Goal: Task Accomplishment & Management: Use online tool/utility

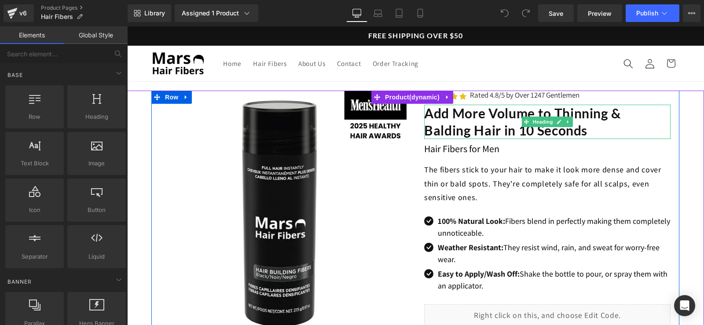
click at [599, 133] on h1 "Add More Volume to Thinning & Balding Hair in 10 Seconds" at bounding box center [547, 122] width 246 height 34
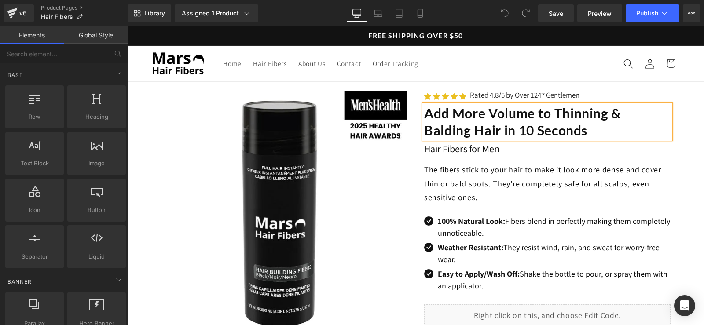
click at [599, 129] on h1 "Add More Volume to Thinning & Balding Hair in 10 Seconds" at bounding box center [547, 122] width 246 height 34
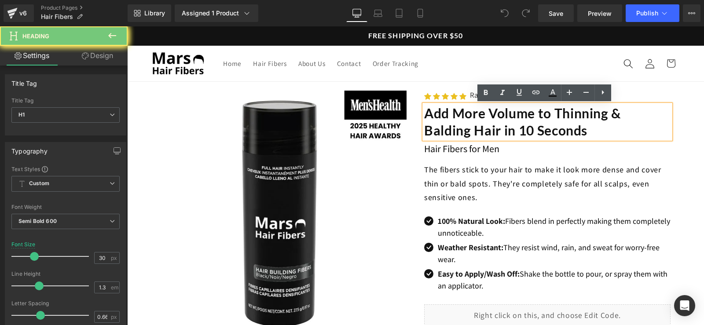
click at [599, 129] on h1 "Add More Volume to Thinning & Balding Hair in 10 Seconds" at bounding box center [547, 122] width 246 height 34
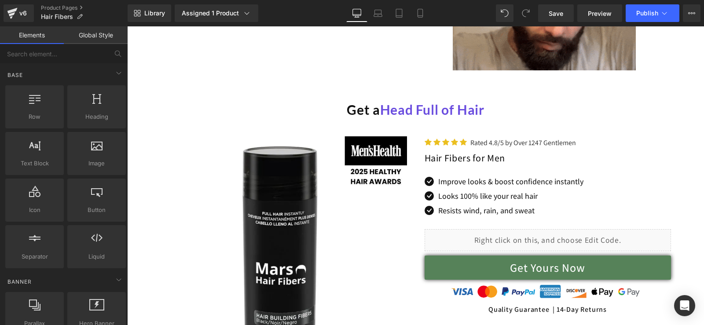
scroll to position [2311, 0]
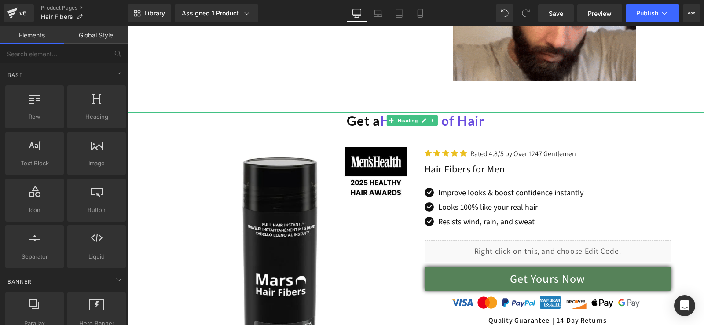
click at [494, 126] on h1 "Get a Head Full of Hair" at bounding box center [415, 120] width 577 height 17
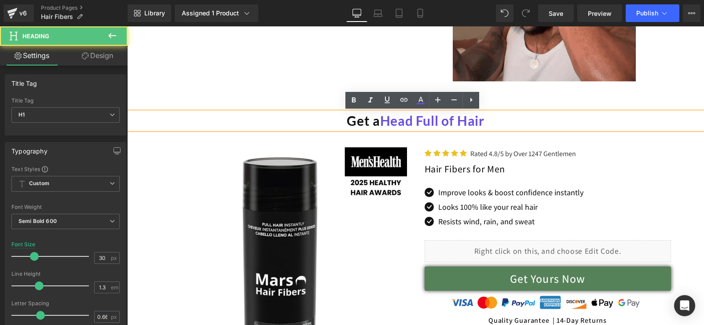
click at [495, 122] on h1 "Get a Head Full of Hair" at bounding box center [415, 120] width 577 height 17
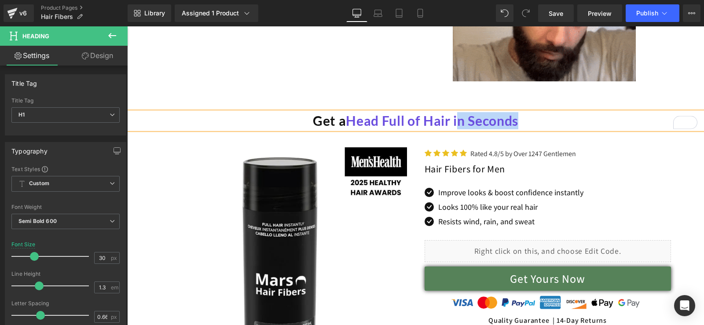
drag, startPoint x: 541, startPoint y: 125, endPoint x: 453, endPoint y: 123, distance: 88.5
click at [453, 122] on h1 "Get a Head Full of Hair in Seconds" at bounding box center [415, 120] width 577 height 17
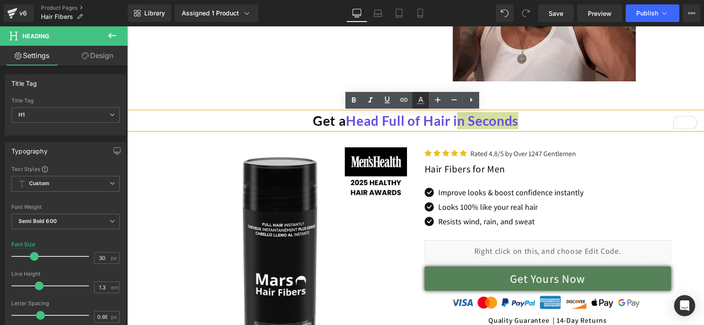
click at [419, 103] on icon at bounding box center [421, 100] width 11 height 11
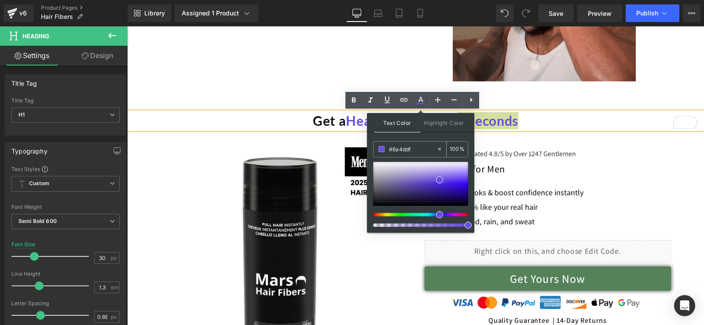
click at [460, 149] on div "100 %" at bounding box center [457, 149] width 21 height 15
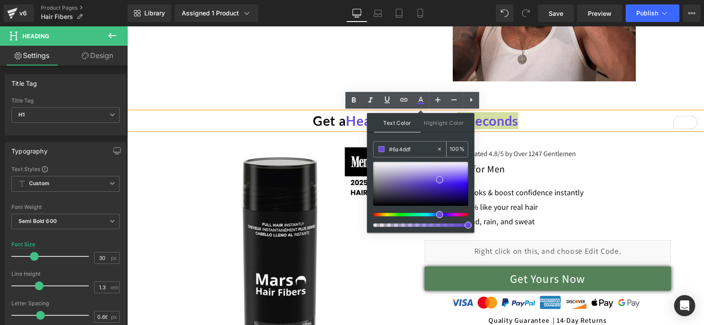
click at [415, 149] on input "#6a4ddf" at bounding box center [413, 149] width 48 height 10
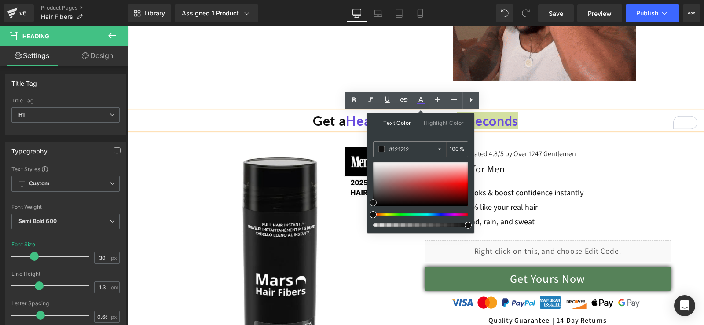
click at [373, 203] on span at bounding box center [373, 202] width 7 height 7
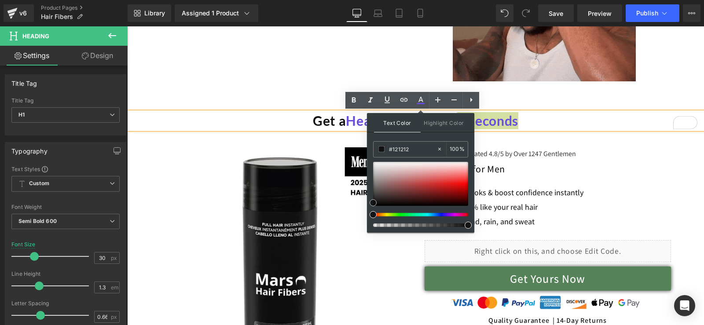
click at [405, 188] on div at bounding box center [420, 184] width 95 height 44
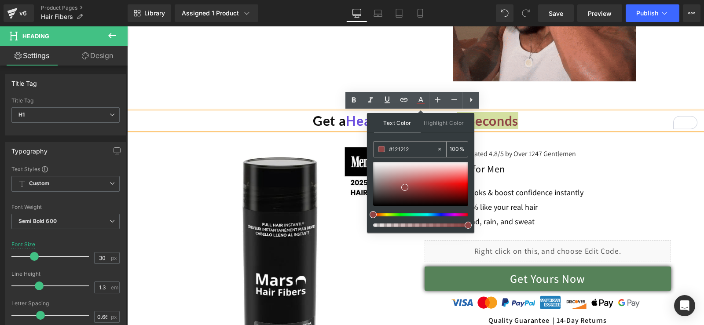
click at [411, 153] on input "#121212" at bounding box center [413, 149] width 48 height 10
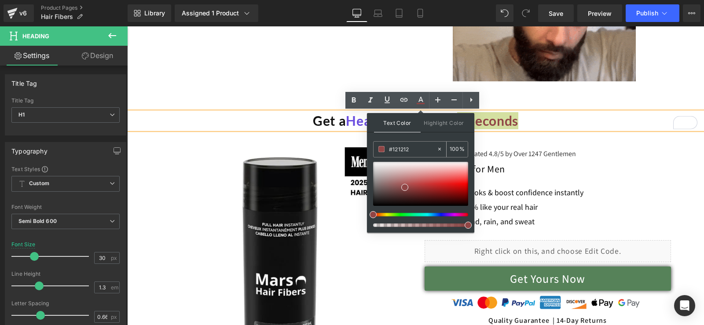
click at [411, 153] on input "#121212" at bounding box center [413, 149] width 48 height 10
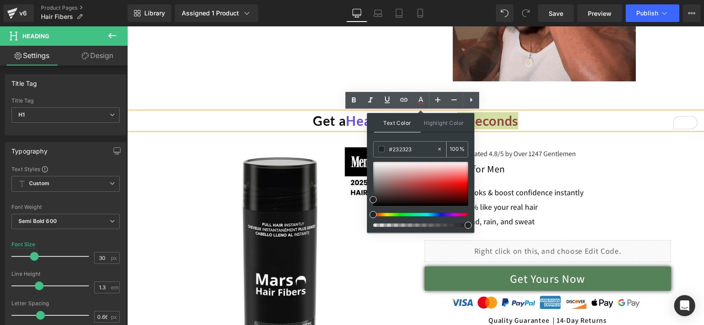
click at [410, 151] on input "#232323" at bounding box center [413, 149] width 48 height 10
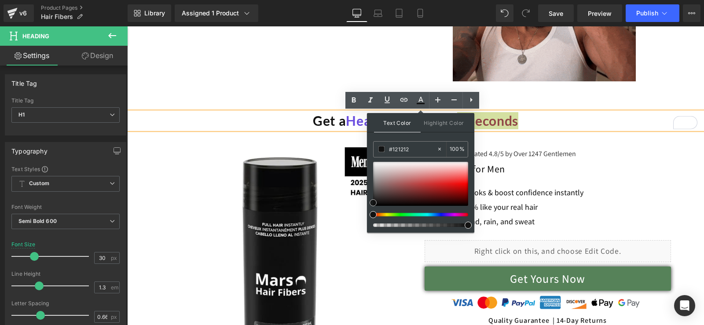
click at [375, 203] on span at bounding box center [373, 202] width 7 height 7
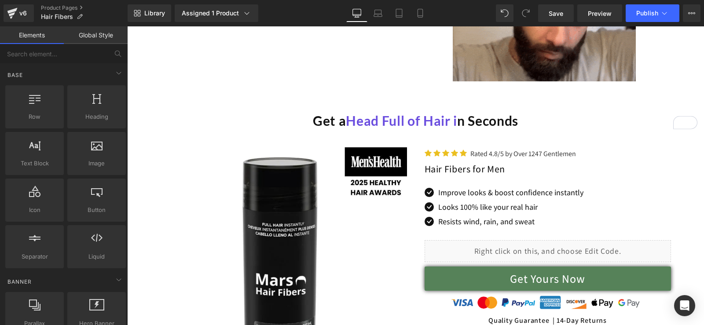
click at [460, 126] on h1 "Get a Head Full of Hair i n Seconds" at bounding box center [415, 120] width 577 height 17
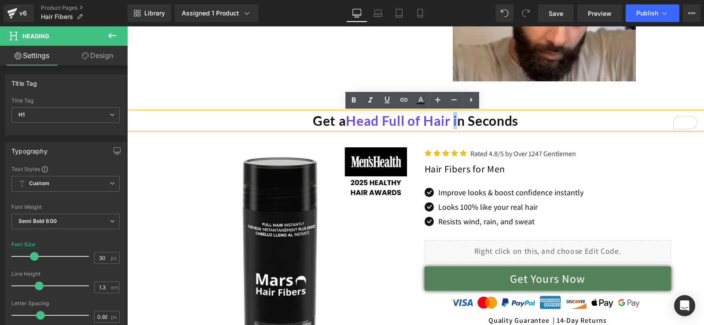
click at [452, 121] on h1 "Get a Head Full of Hair i n Seconds" at bounding box center [415, 120] width 577 height 17
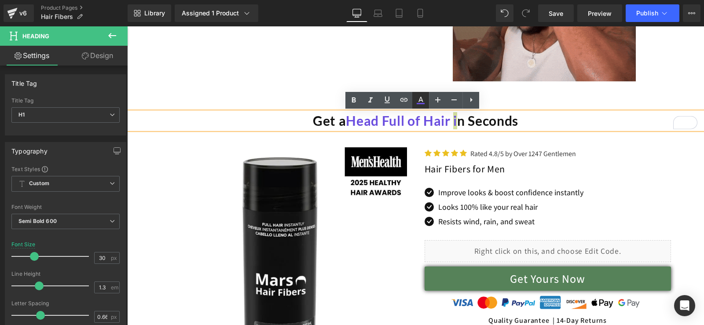
click at [418, 102] on icon at bounding box center [421, 100] width 11 height 11
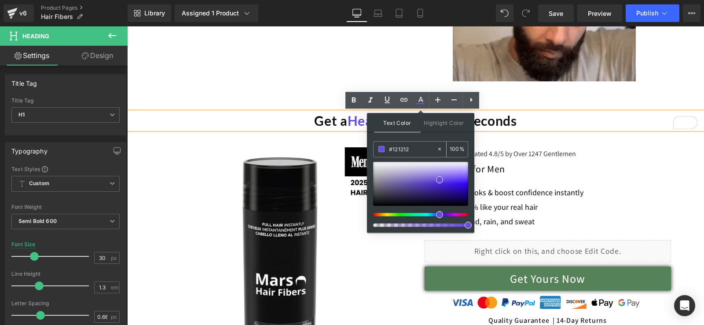
click at [414, 147] on input "#121212" at bounding box center [413, 149] width 48 height 10
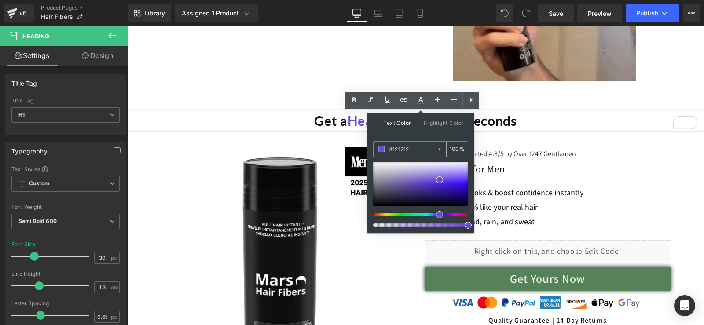
click at [414, 147] on input "#121212" at bounding box center [413, 149] width 48 height 10
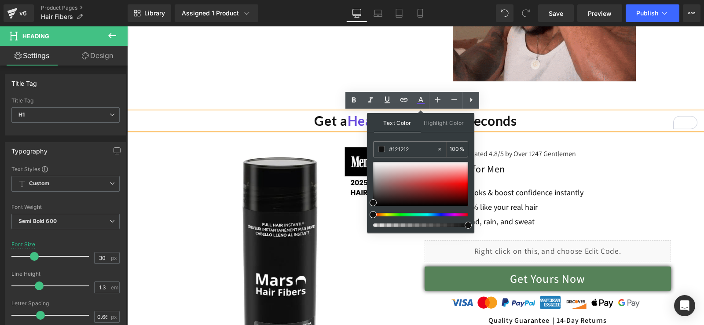
type input "#121212"
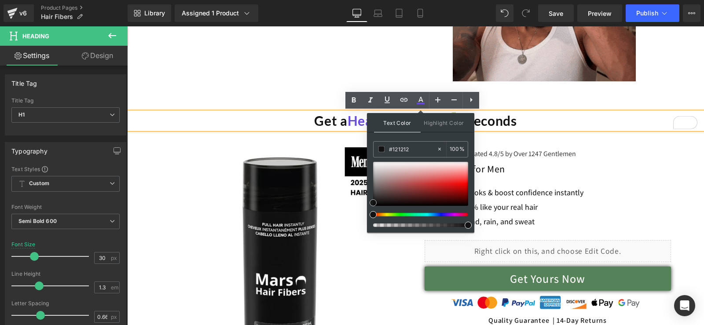
click at [373, 202] on span at bounding box center [373, 202] width 7 height 7
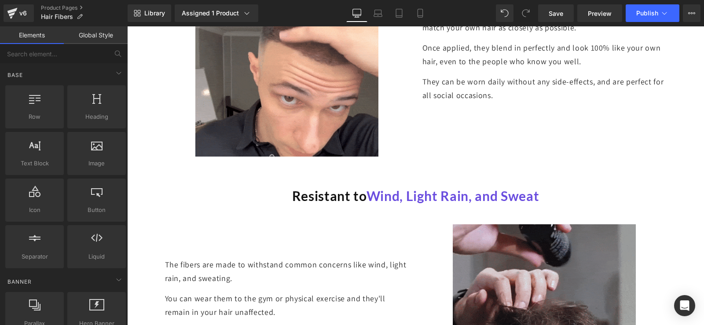
scroll to position [755, 0]
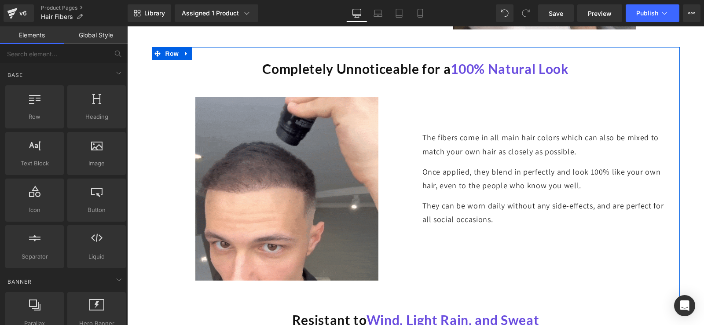
click at [485, 73] on span "100% Natural Look" at bounding box center [510, 69] width 118 height 16
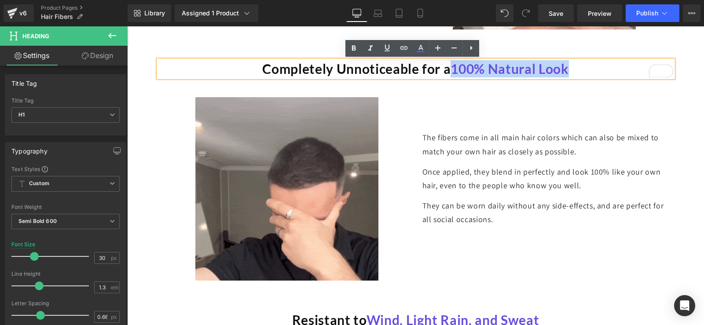
drag, startPoint x: 451, startPoint y: 69, endPoint x: 566, endPoint y: 72, distance: 115.4
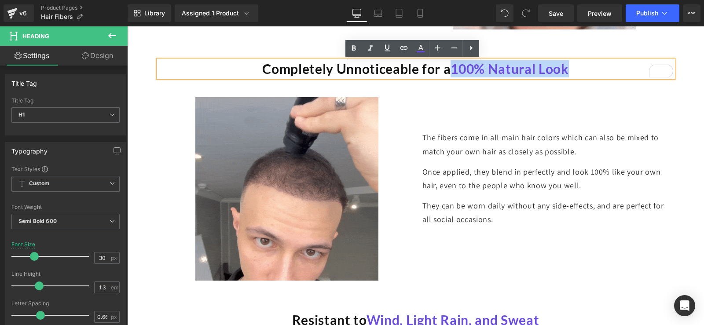
click at [566, 72] on span "100% Natural Look" at bounding box center [510, 69] width 118 height 16
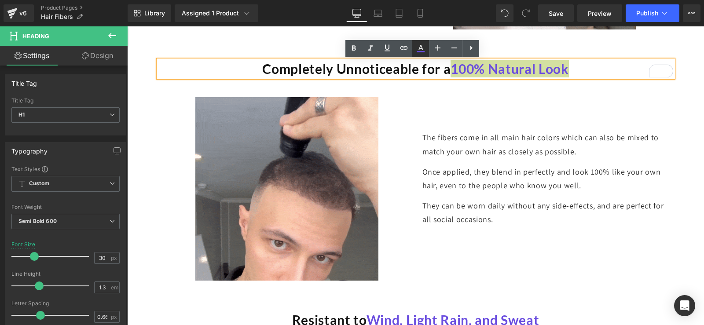
click at [421, 51] on icon at bounding box center [421, 51] width 8 height 1
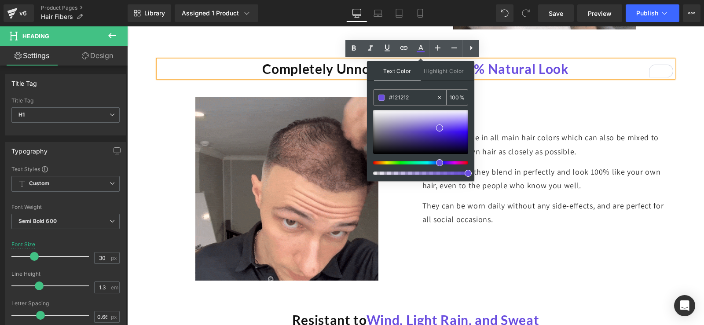
click at [414, 99] on input "#121212" at bounding box center [413, 98] width 48 height 10
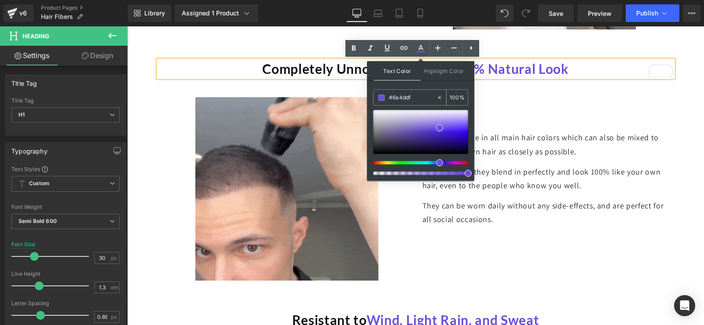
paste input "ff6353"
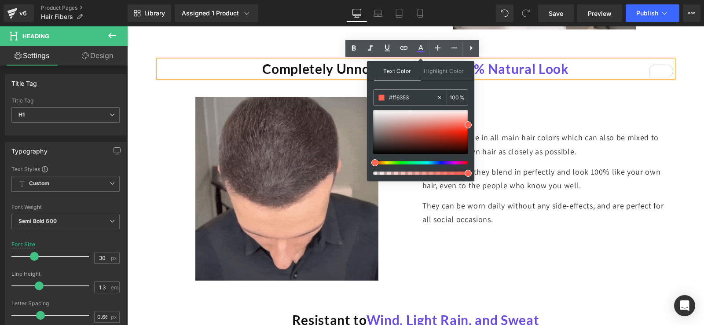
type input "#ff6353"
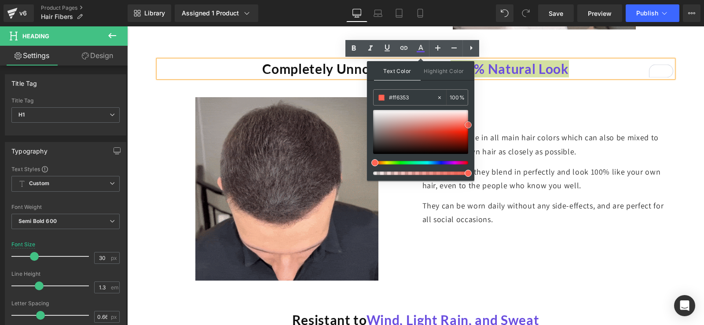
click at [467, 125] on span at bounding box center [468, 124] width 7 height 7
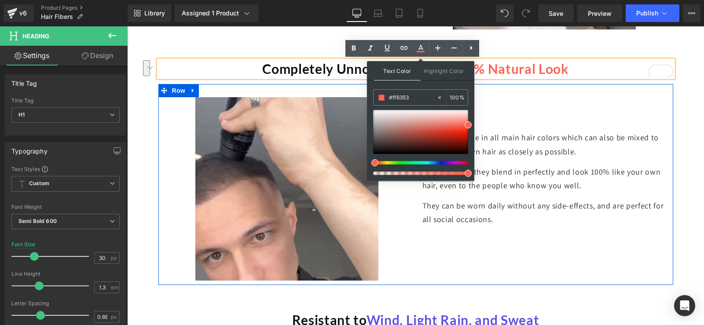
click at [590, 117] on div "The fibers come in all main hair colors which can also be mixed to match your o…" at bounding box center [544, 161] width 257 height 129
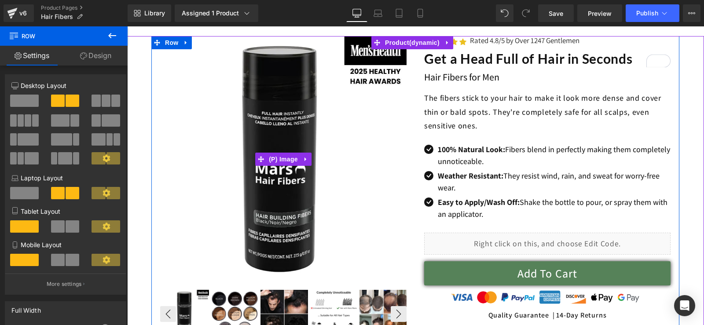
scroll to position [69, 0]
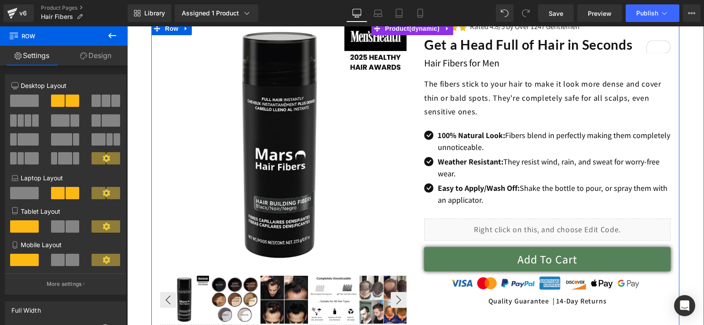
click at [330, 299] on img at bounding box center [334, 300] width 48 height 48
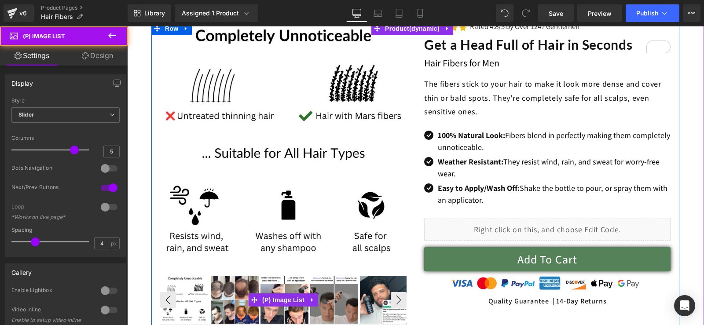
click at [355, 298] on img at bounding box center [334, 300] width 48 height 48
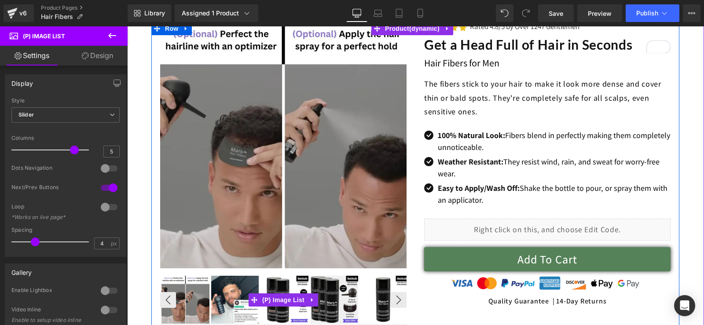
click at [354, 298] on img at bounding box center [334, 300] width 48 height 48
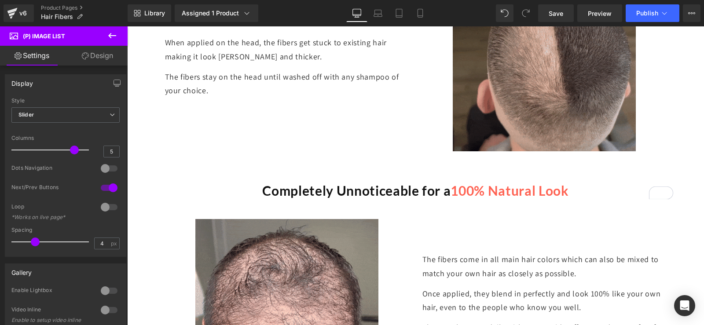
scroll to position [597, 0]
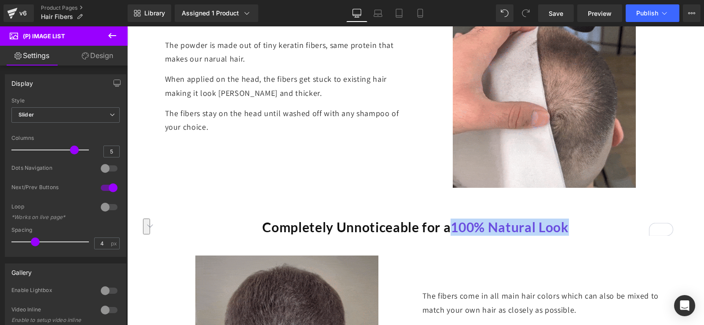
click at [570, 229] on h1 "Completely Unnoticeable for a 100% Natural Look" at bounding box center [415, 227] width 515 height 17
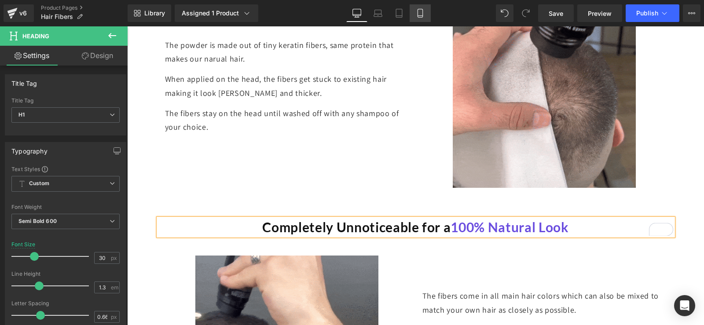
click at [428, 7] on link "Mobile" at bounding box center [420, 13] width 21 height 18
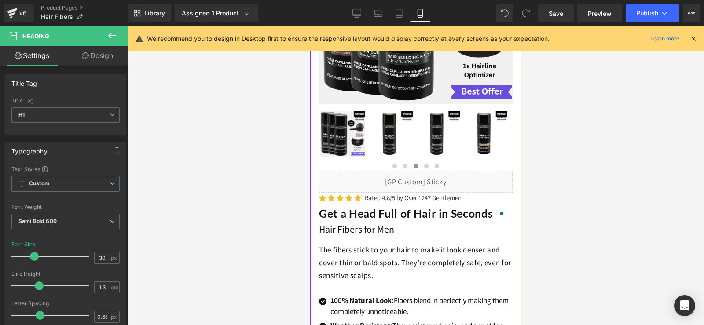
scroll to position [308, 0]
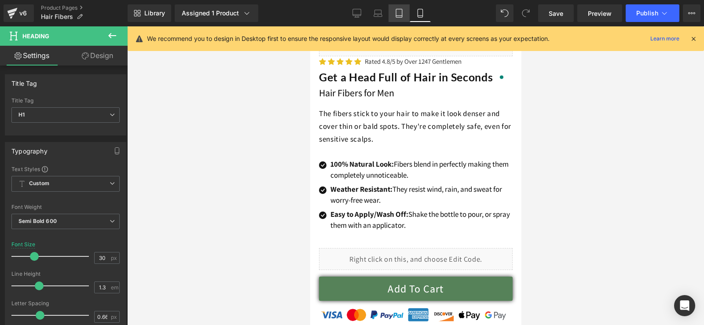
drag, startPoint x: 402, startPoint y: 15, endPoint x: 204, endPoint y: 107, distance: 218.2
click at [402, 15] on icon at bounding box center [399, 13] width 9 height 9
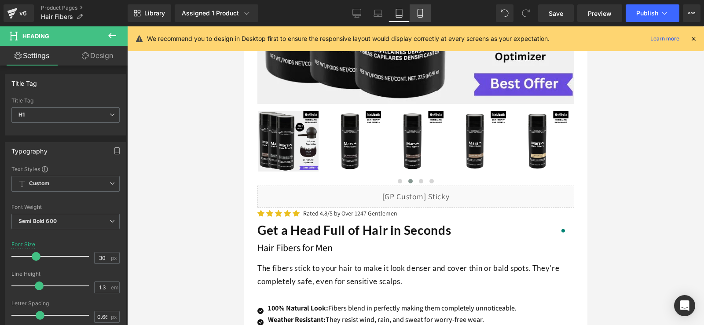
click at [419, 16] on icon at bounding box center [420, 16] width 5 height 0
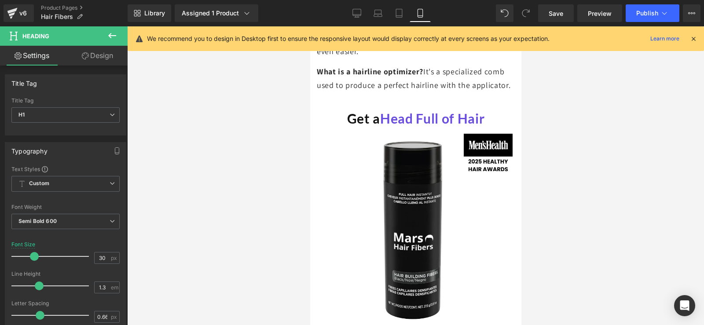
scroll to position [3135, 0]
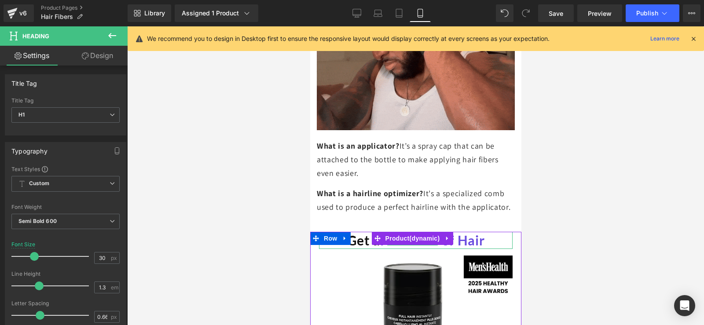
click at [482, 232] on span "Head Full of Hair" at bounding box center [432, 240] width 104 height 16
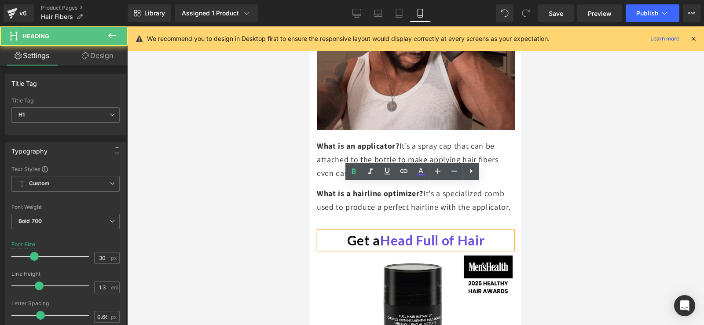
click at [488, 232] on h1 "Get a Head Full of Hair" at bounding box center [416, 240] width 194 height 17
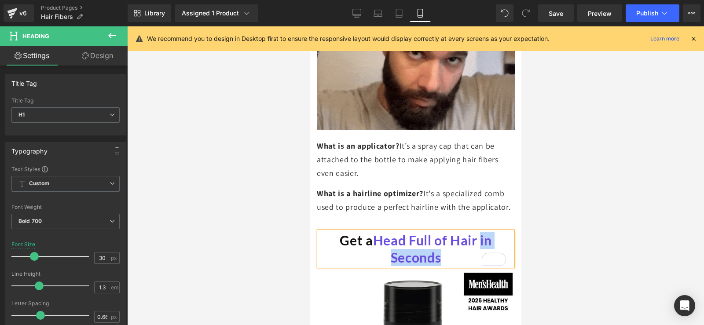
drag, startPoint x: 444, startPoint y: 213, endPoint x: 479, endPoint y: 191, distance: 41.2
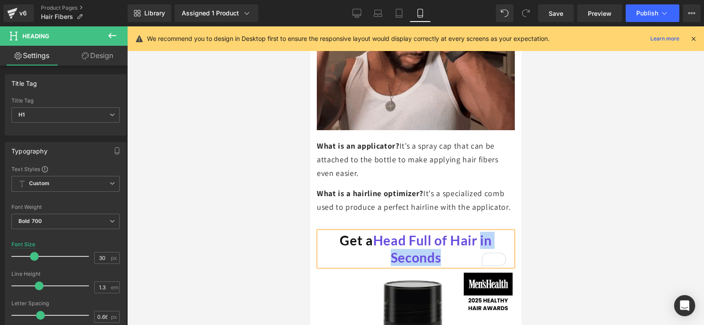
click at [479, 232] on h1 "Get a Head Full of Hair in Seconds" at bounding box center [416, 249] width 194 height 34
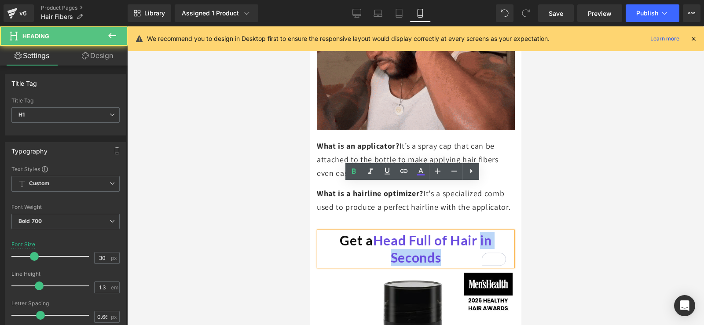
click at [453, 232] on h1 "Get a Head Full of Hair in Seconds" at bounding box center [416, 249] width 194 height 34
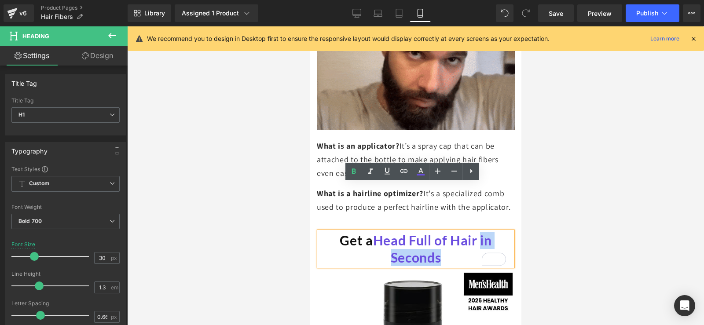
drag, startPoint x: 441, startPoint y: 210, endPoint x: 478, endPoint y: 191, distance: 41.3
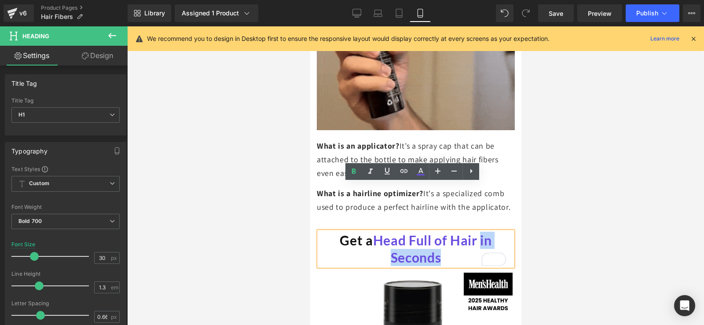
click at [478, 232] on h1 "Get a Head Full of Hair in Seconds" at bounding box center [416, 249] width 194 height 34
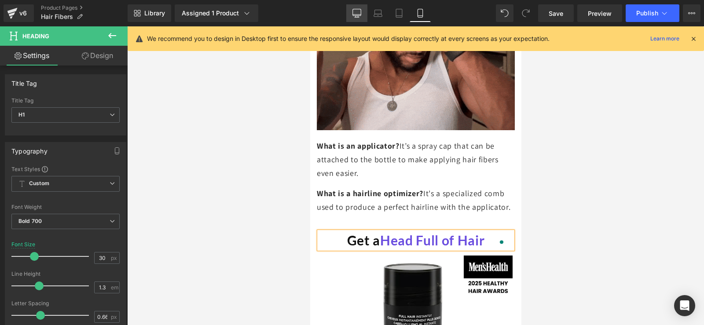
click at [357, 20] on link "Desktop" at bounding box center [356, 13] width 21 height 18
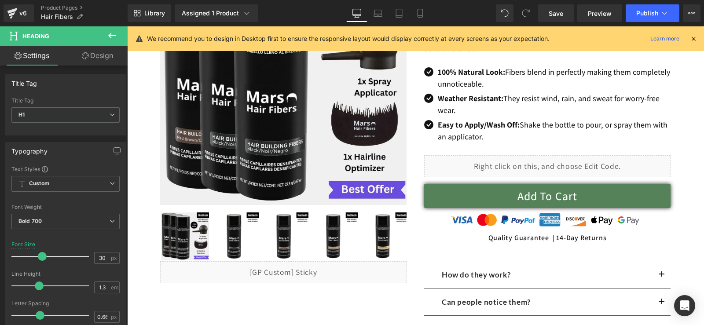
scroll to position [0, 0]
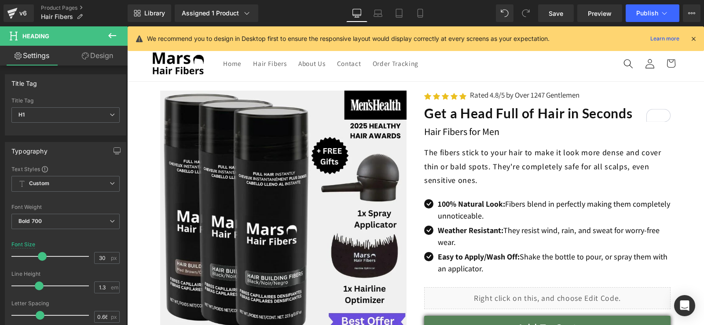
drag, startPoint x: 692, startPoint y: 38, endPoint x: 565, endPoint y: 11, distance: 130.3
click at [692, 38] on icon at bounding box center [694, 39] width 8 height 8
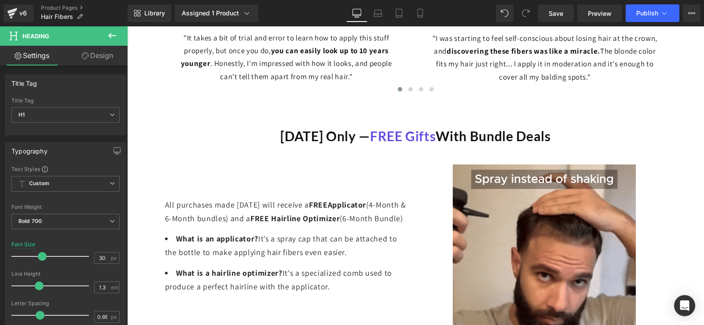
scroll to position [2260, 0]
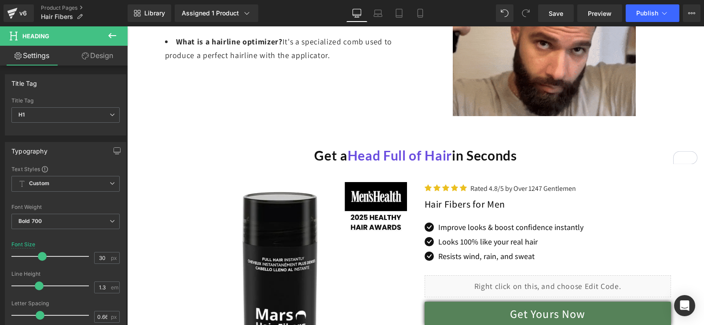
click at [534, 159] on h1 "Get a Head Full of Hair i n Seconds" at bounding box center [415, 155] width 577 height 17
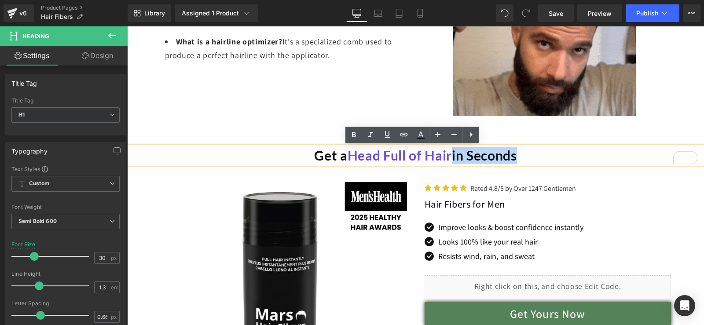
drag, startPoint x: 528, startPoint y: 158, endPoint x: 450, endPoint y: 158, distance: 77.9
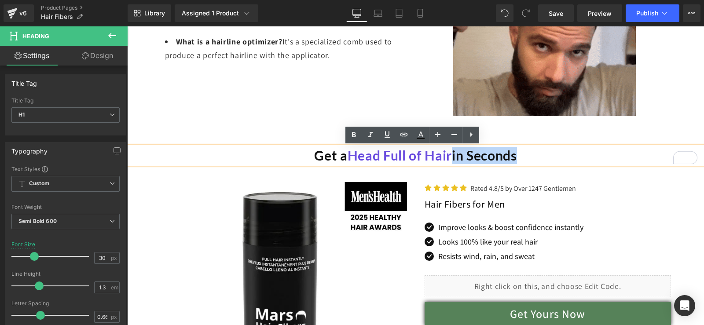
click at [450, 158] on h1 "Get a Head Full of Hair i n Seconds" at bounding box center [415, 155] width 577 height 17
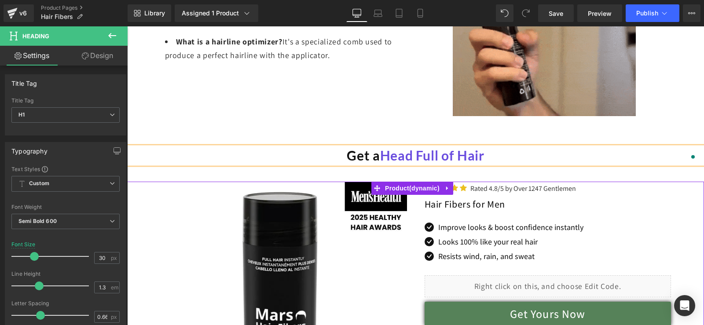
click at [692, 272] on div "Get a Head Full of Hair Heading Sale Off (P) Image Icon Icon Icon Icon Icon Ico…" at bounding box center [415, 305] width 577 height 246
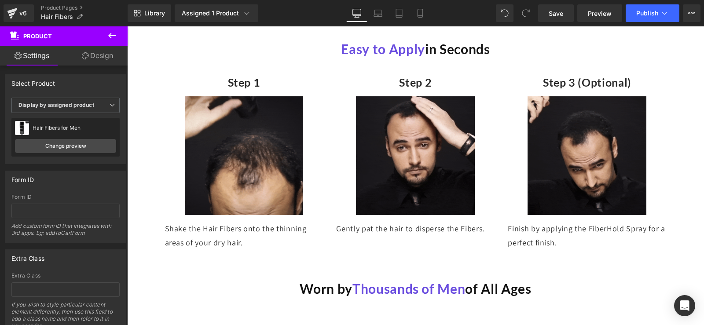
scroll to position [570, 0]
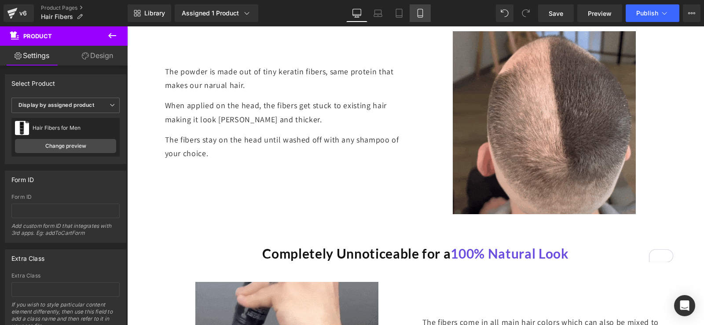
click at [423, 17] on icon at bounding box center [420, 13] width 5 height 8
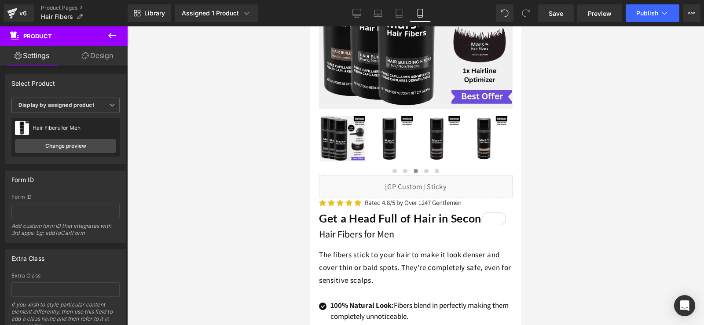
scroll to position [152, 0]
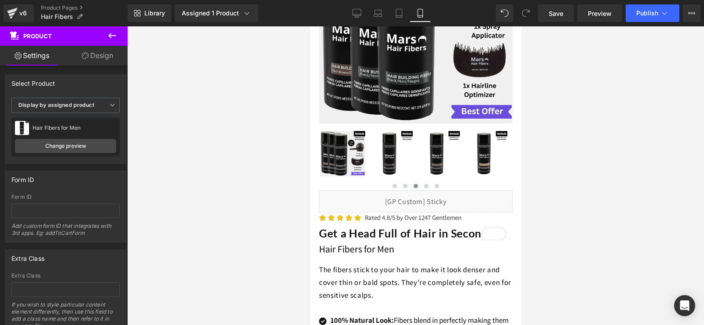
drag, startPoint x: 518, startPoint y: 126, endPoint x: 831, endPoint y: 81, distance: 317.0
click at [644, 16] on span "Publish" at bounding box center [647, 13] width 22 height 7
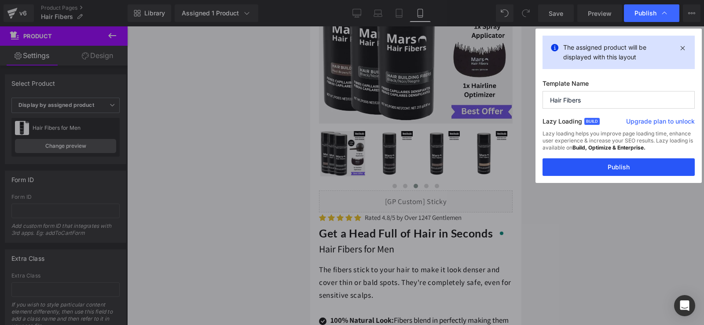
click at [616, 160] on button "Publish" at bounding box center [619, 167] width 152 height 18
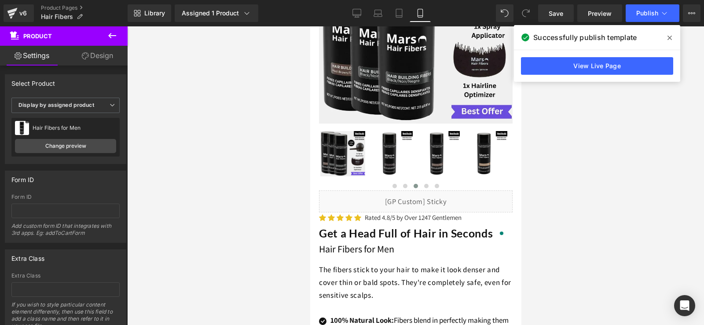
click at [584, 75] on div "View Live Page" at bounding box center [597, 66] width 166 height 32
click at [588, 67] on link "View Live Page" at bounding box center [597, 66] width 152 height 18
